Goal: Check status: Check status

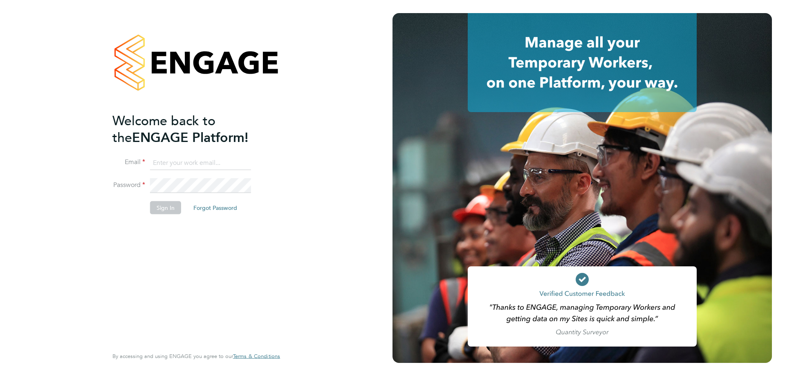
type input "scott@simcott.co.uk"
click at [153, 211] on button "Sign In" at bounding box center [165, 207] width 31 height 13
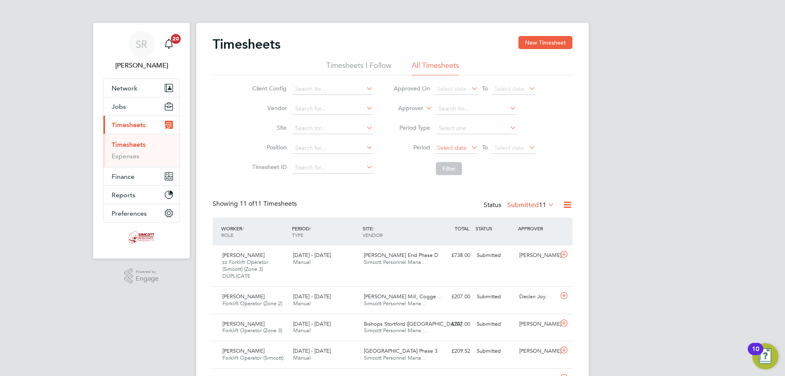
click at [465, 150] on span "Select date" at bounding box center [451, 147] width 29 height 7
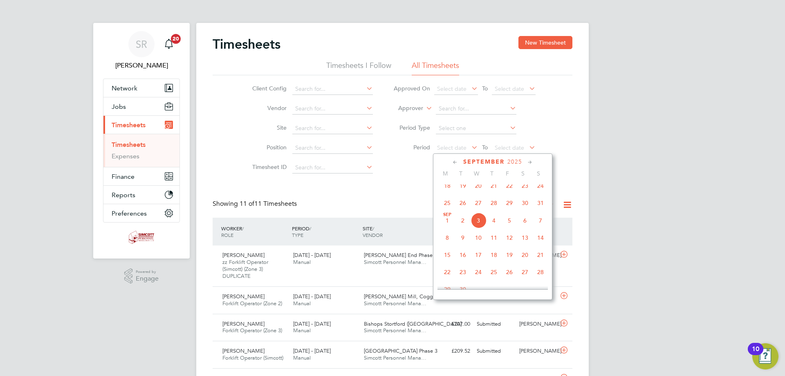
click at [447, 207] on span "25" at bounding box center [448, 203] width 16 height 16
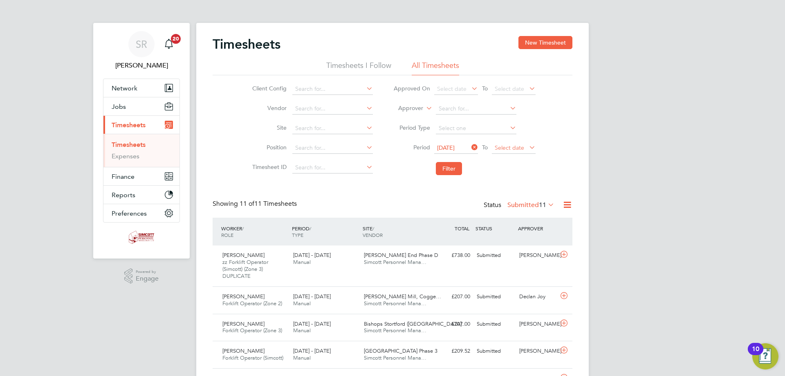
click at [508, 148] on span "Select date" at bounding box center [509, 147] width 29 height 7
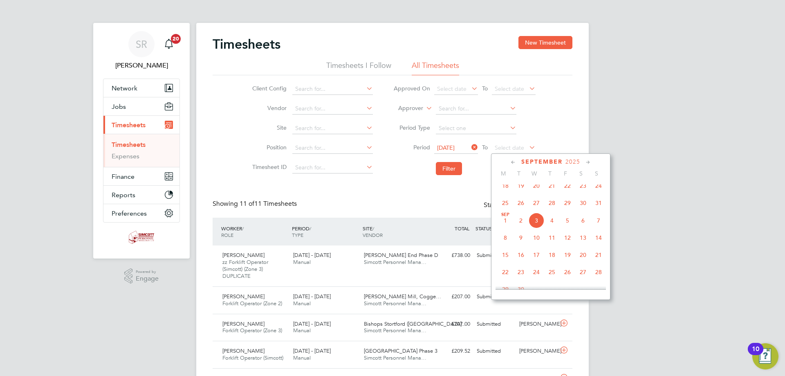
click at [597, 211] on span "31" at bounding box center [599, 203] width 16 height 16
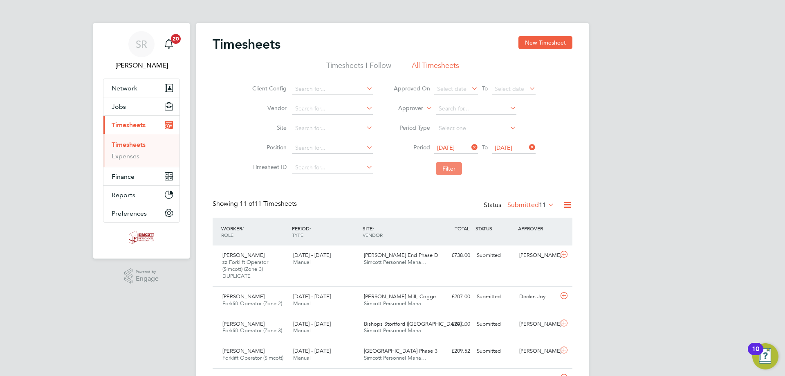
click at [451, 168] on button "Filter" at bounding box center [449, 168] width 26 height 13
